Goal: Find specific page/section: Find specific page/section

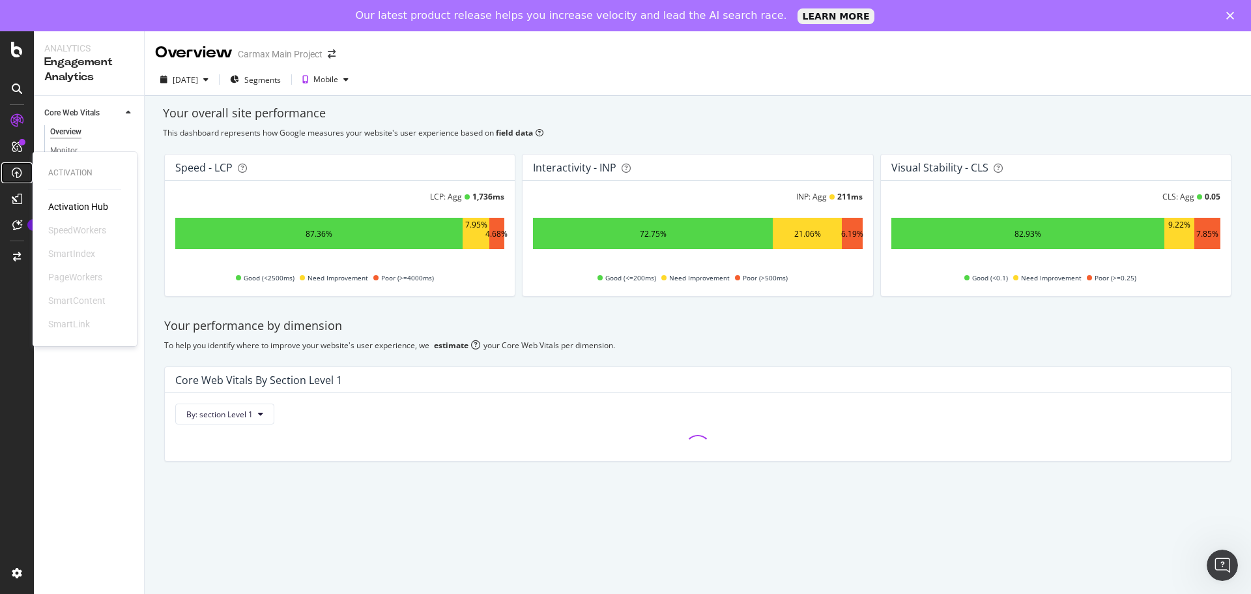
click at [17, 174] on icon at bounding box center [17, 172] width 10 height 10
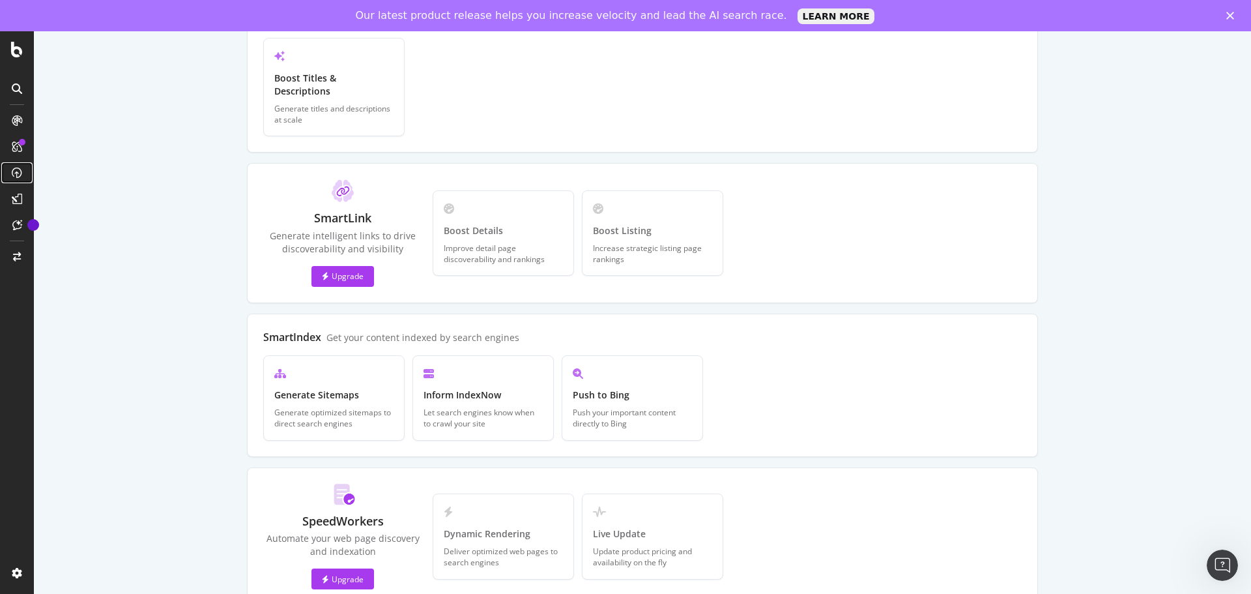
scroll to position [274, 0]
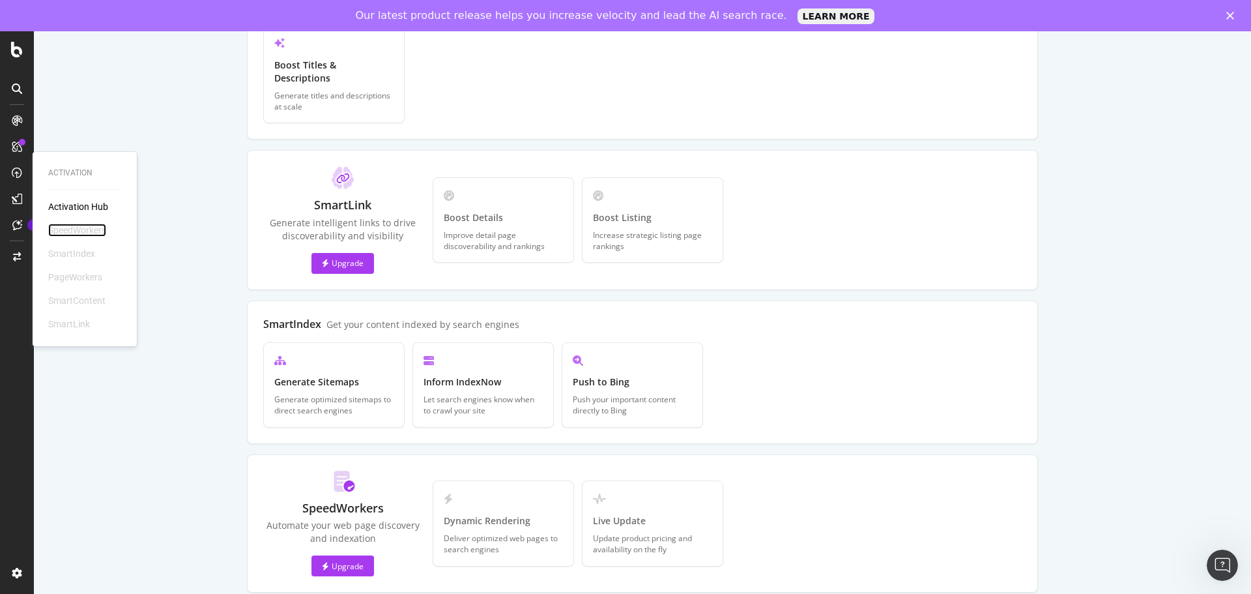
click at [81, 233] on div "SpeedWorkers" at bounding box center [77, 229] width 58 height 13
